Goal: Task Accomplishment & Management: Manage account settings

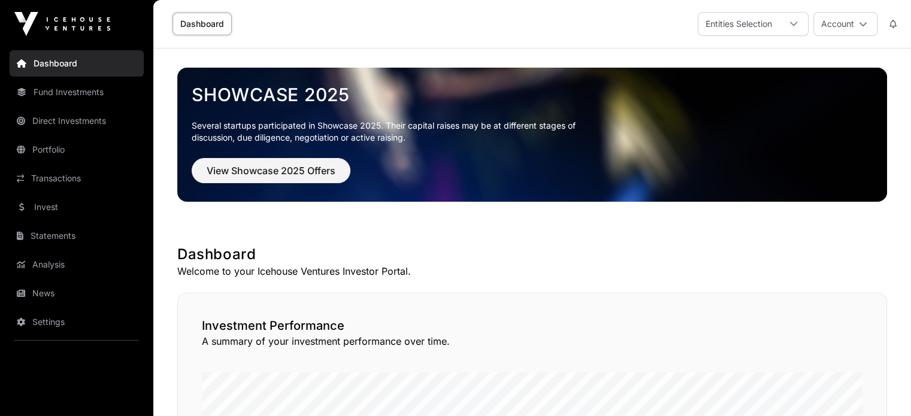
click at [799, 23] on div at bounding box center [794, 24] width 29 height 23
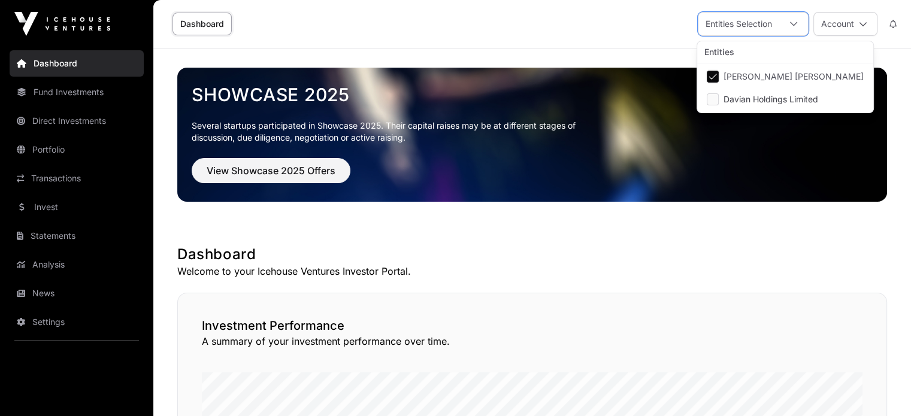
scroll to position [12, 7]
click at [841, 26] on button "Account" at bounding box center [846, 24] width 64 height 24
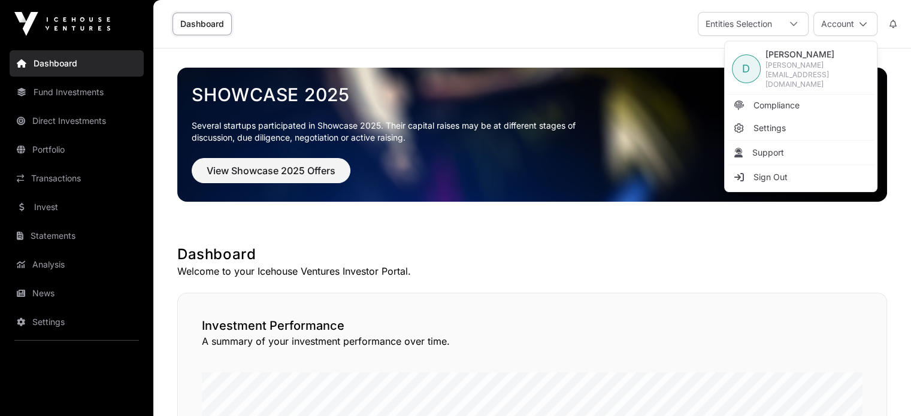
click at [775, 122] on span "Settings" at bounding box center [770, 128] width 32 height 12
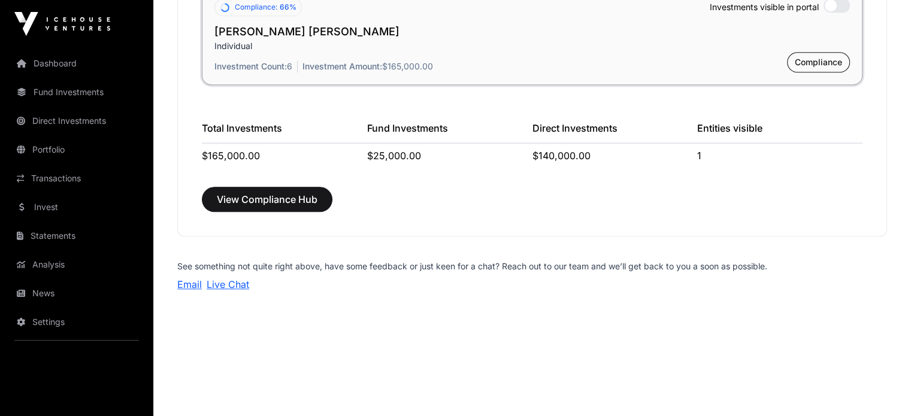
scroll to position [1139, 0]
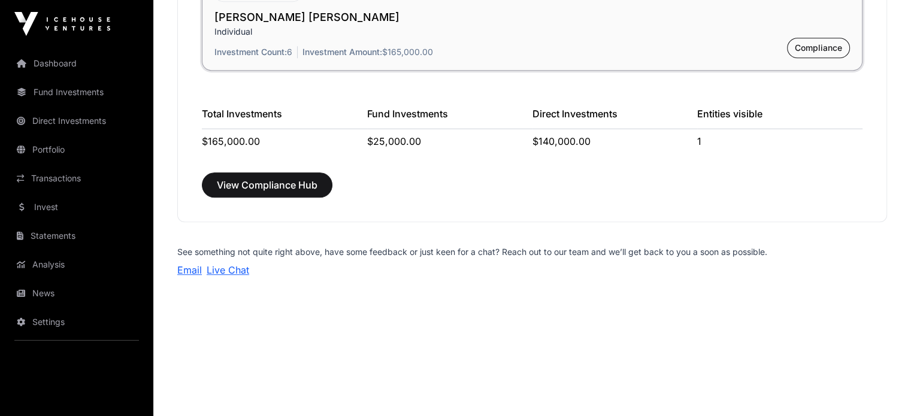
click at [56, 153] on link "Portfolio" at bounding box center [77, 150] width 134 height 26
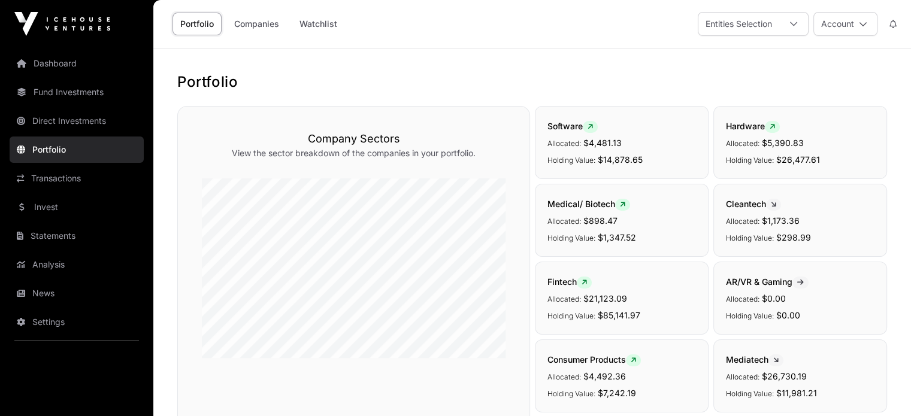
click at [873, 21] on button "Account" at bounding box center [846, 24] width 64 height 24
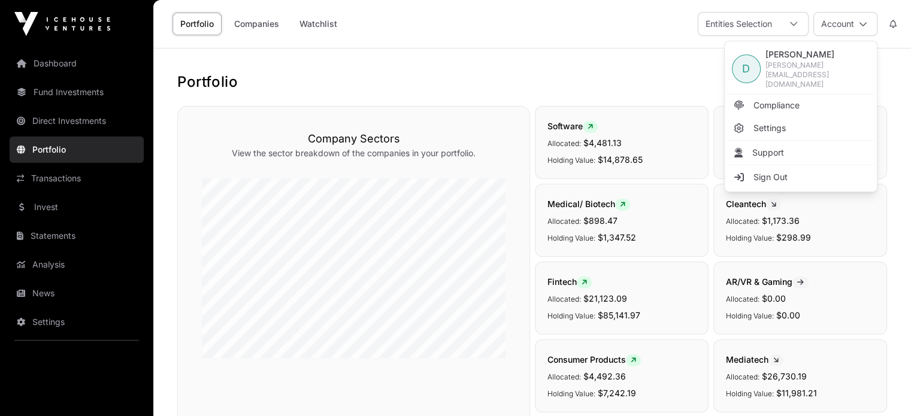
click at [805, 95] on link "Compliance" at bounding box center [801, 106] width 147 height 22
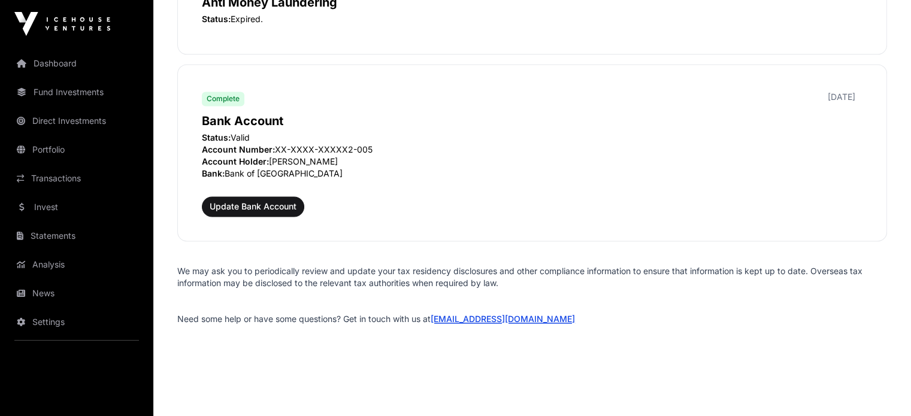
scroll to position [1652, 0]
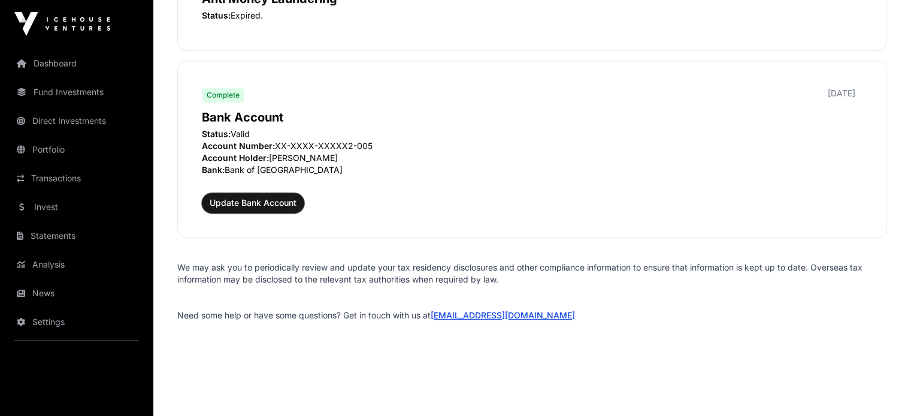
click at [283, 197] on span "Update Bank Account" at bounding box center [253, 203] width 87 height 12
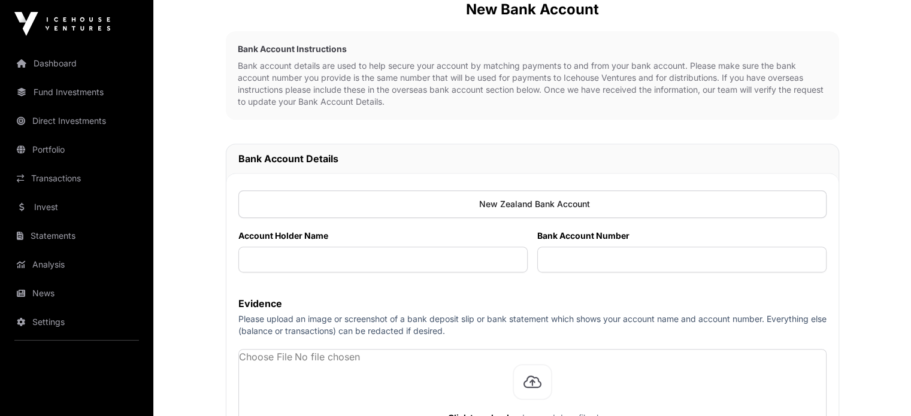
scroll to position [599, 0]
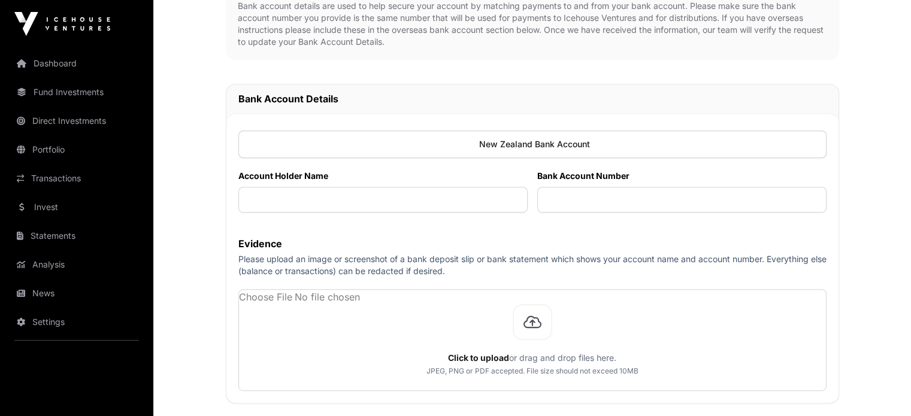
click at [472, 146] on div at bounding box center [533, 145] width 588 height 28
click at [489, 137] on div at bounding box center [533, 145] width 588 height 28
click at [502, 201] on input "text" at bounding box center [383, 200] width 289 height 26
type input "**********"
click at [635, 201] on input "text" at bounding box center [682, 200] width 289 height 26
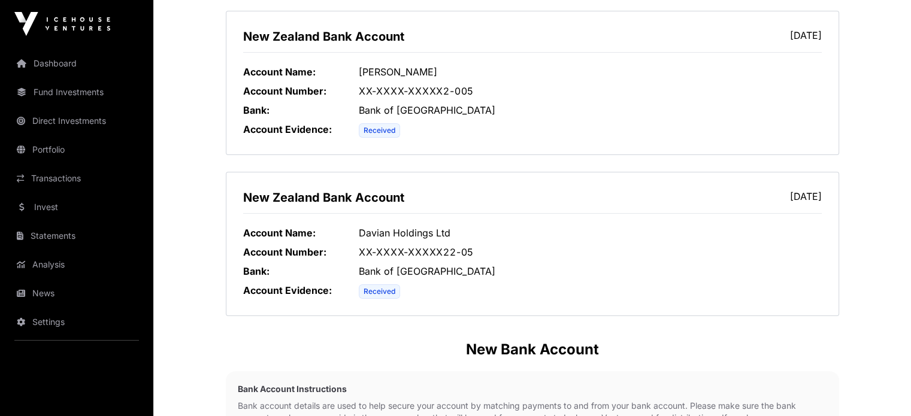
scroll to position [180, 0]
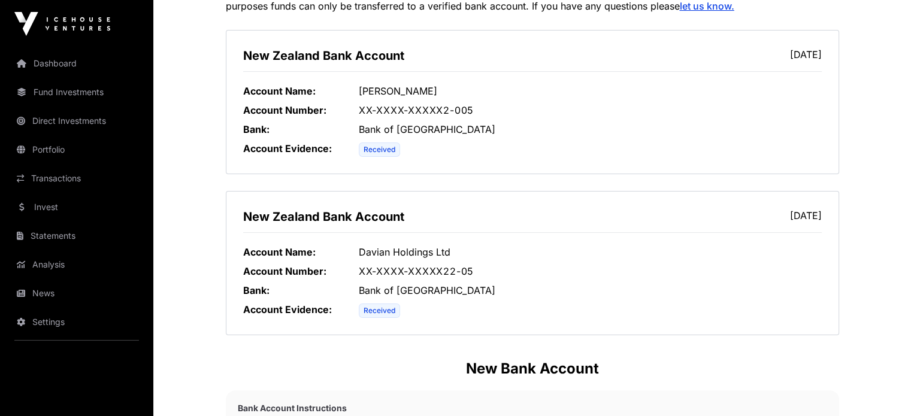
type input "**********"
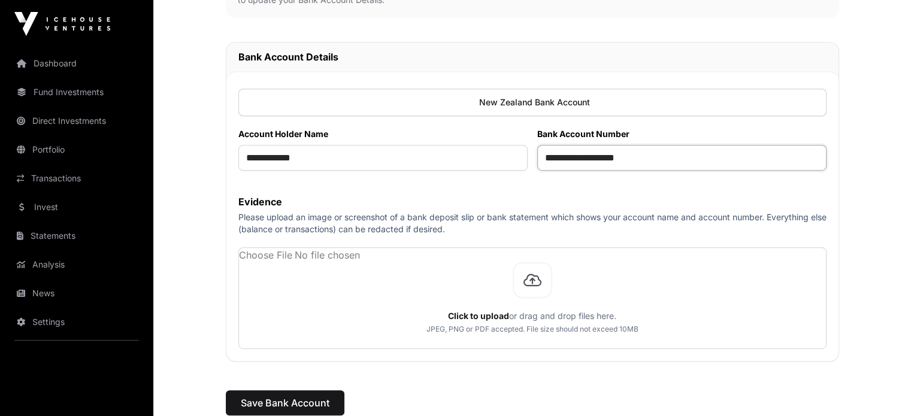
scroll to position [659, 0]
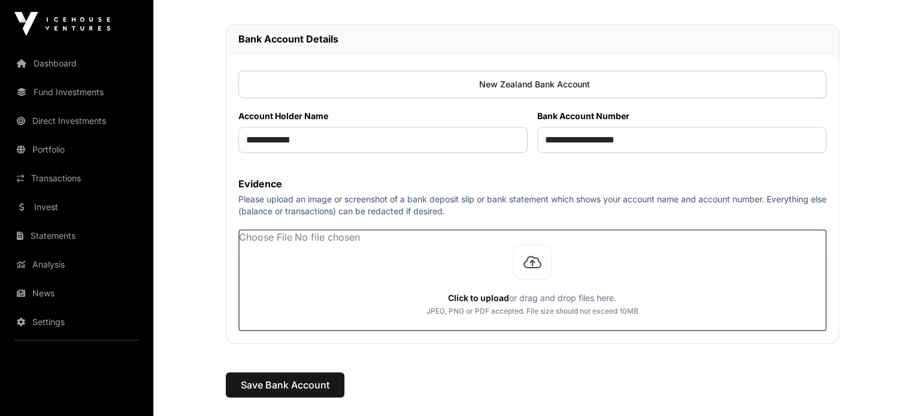
click at [530, 270] on input "file" at bounding box center [532, 280] width 587 height 101
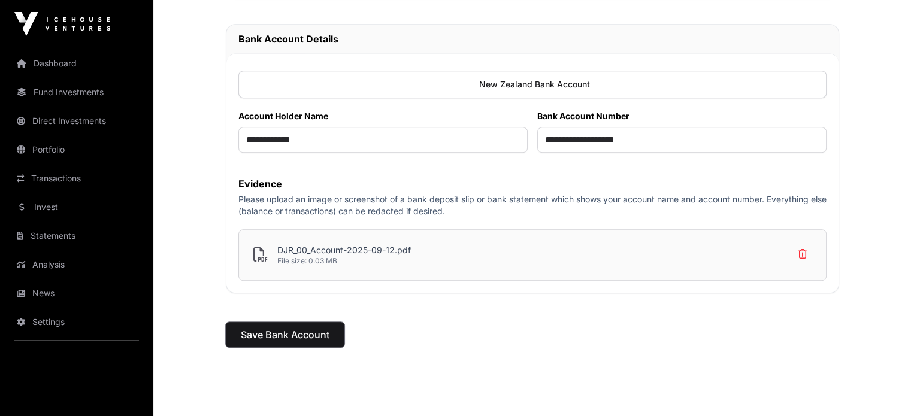
click at [297, 330] on span "Save Bank Account" at bounding box center [285, 335] width 89 height 14
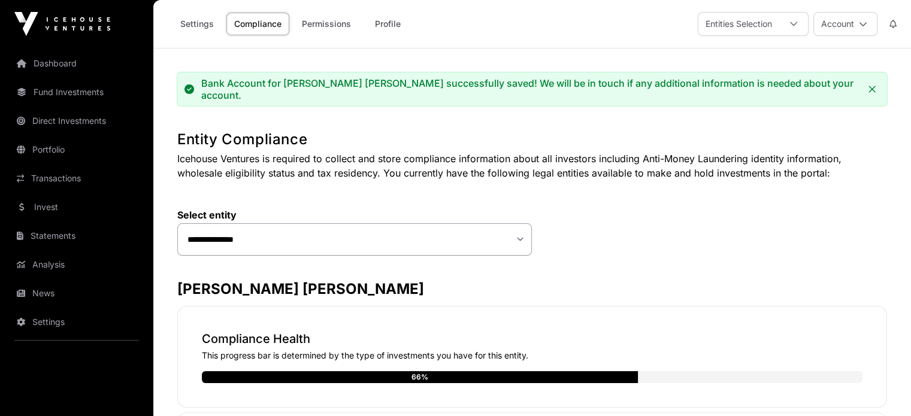
click at [865, 28] on icon at bounding box center [863, 24] width 8 height 8
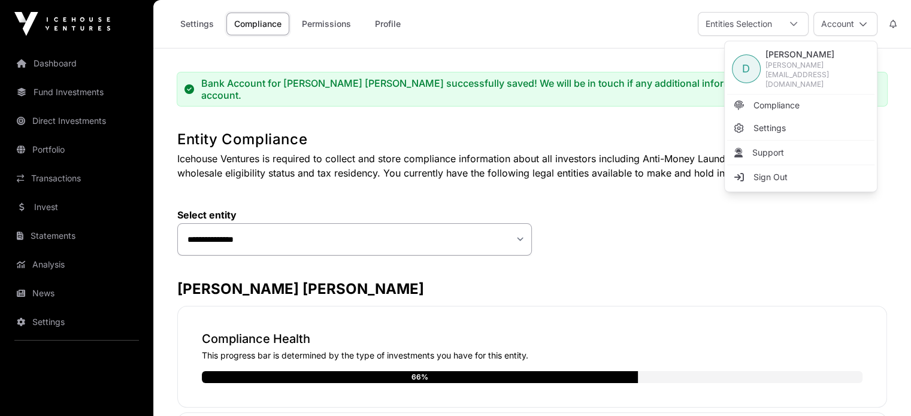
click at [766, 171] on span "Sign Out" at bounding box center [771, 177] width 34 height 12
